Goal: Task Accomplishment & Management: Manage account settings

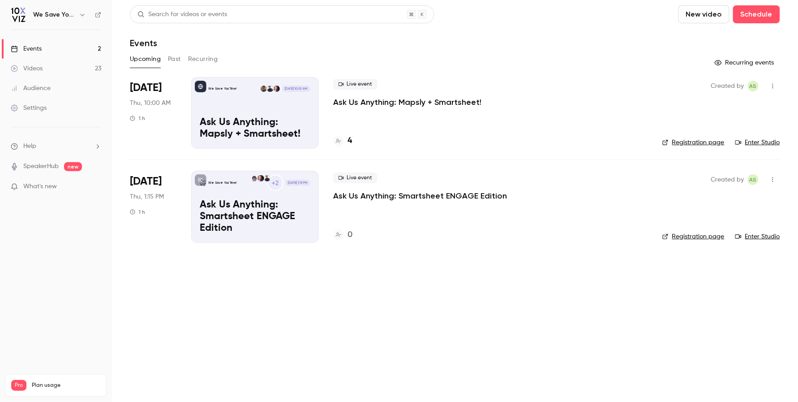
click at [323, 282] on main "Search for videos or events New video Schedule Events Upcoming Past Recurring R…" at bounding box center [455, 201] width 686 height 402
click at [685, 239] on link "Registration page" at bounding box center [693, 236] width 62 height 9
click at [240, 212] on p "Ask Us Anything: Smartsheet ENGAGE Edition" at bounding box center [255, 216] width 111 height 34
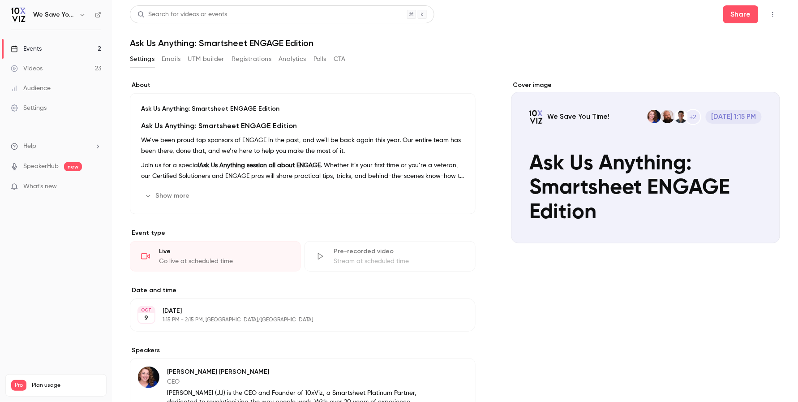
click at [202, 320] on p "1:15 PM - 2:15 PM, [GEOGRAPHIC_DATA]/[GEOGRAPHIC_DATA]" at bounding box center [295, 319] width 265 height 7
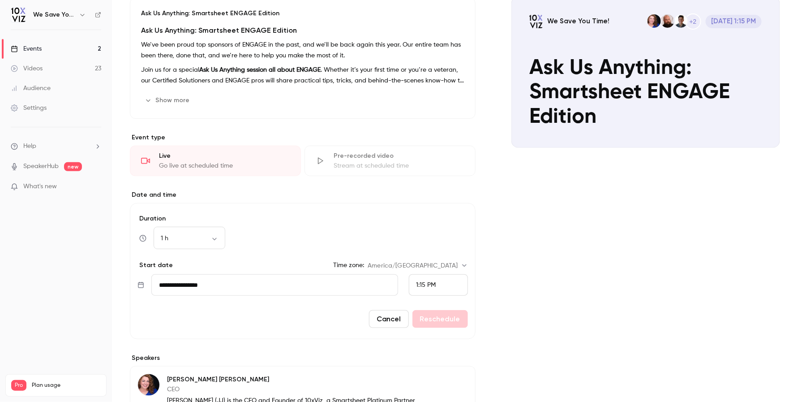
scroll to position [99, 0]
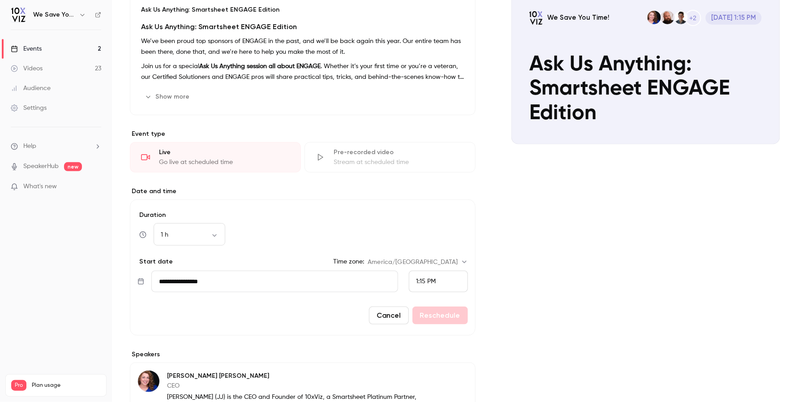
click at [181, 283] on input "**********" at bounding box center [274, 280] width 247 height 21
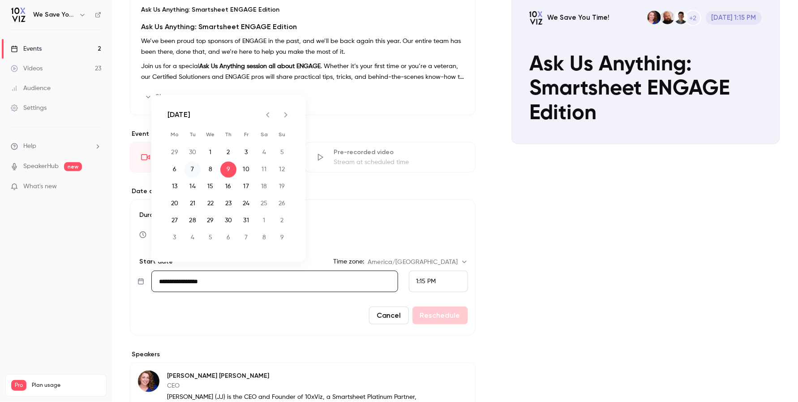
click at [193, 170] on button "7" at bounding box center [192, 169] width 16 height 16
type input "**********"
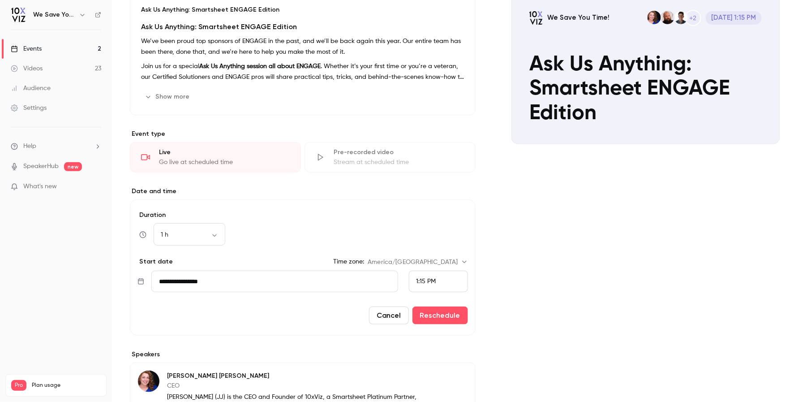
click at [425, 279] on span "1:15 PM" at bounding box center [426, 281] width 20 height 6
click at [430, 127] on li "9:00 AM" at bounding box center [438, 123] width 58 height 24
click at [434, 315] on button "Reschedule" at bounding box center [440, 315] width 56 height 18
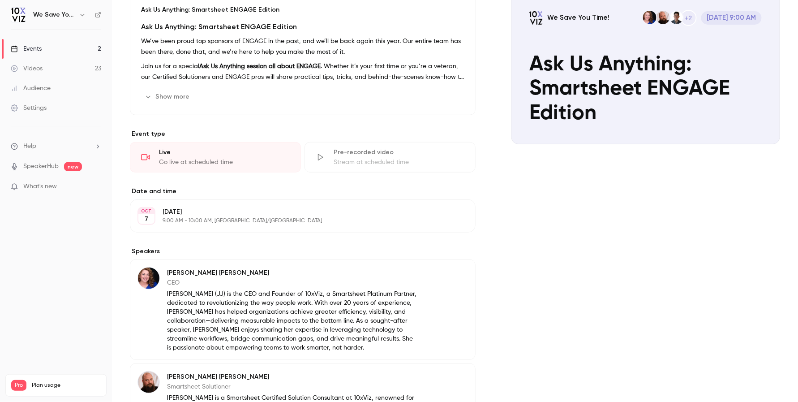
scroll to position [0, 0]
